Goal: Find specific page/section: Find specific page/section

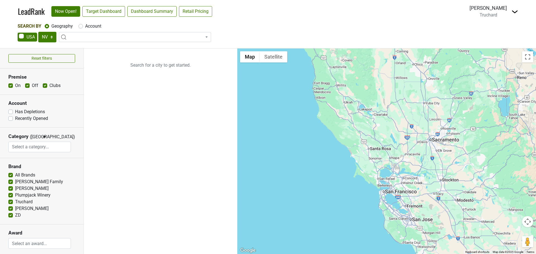
select select "NV"
select select
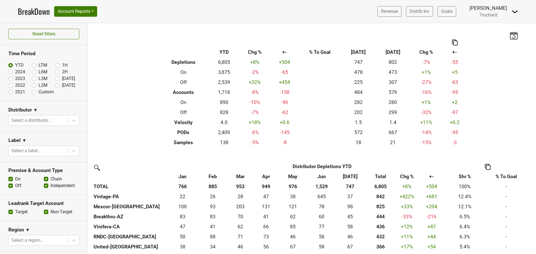
click at [39, 67] on label "LTM" at bounding box center [43, 65] width 9 height 7
click at [33, 67] on input "LTM" at bounding box center [43, 65] width 22 height 6
radio input "true"
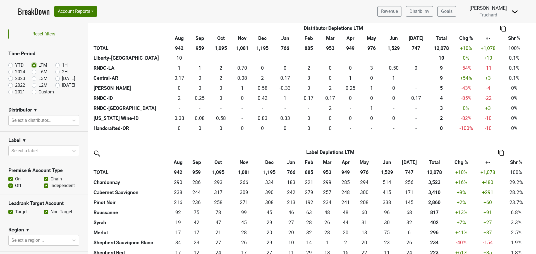
scroll to position [530, 0]
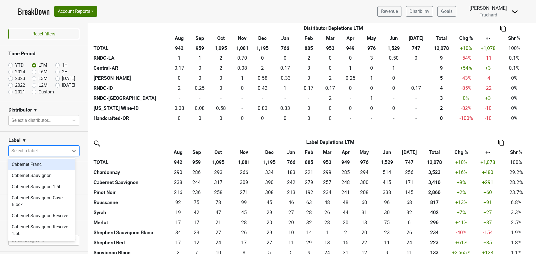
click at [30, 149] on div at bounding box center [38, 151] width 54 height 8
click at [31, 174] on div "Cabernet Sauvignon" at bounding box center [41, 175] width 67 height 11
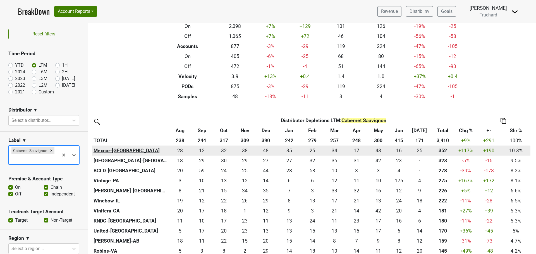
scroll to position [56, 0]
